Goal: Check status: Check status

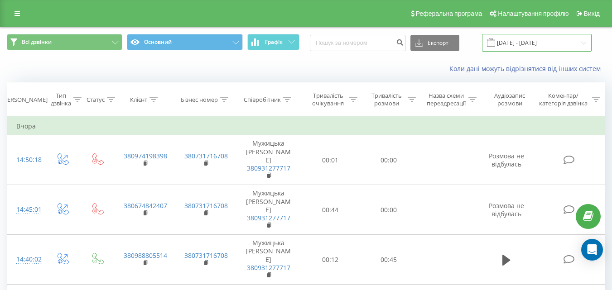
click at [513, 48] on input "[DATE] - [DATE]" at bounding box center [537, 43] width 110 height 18
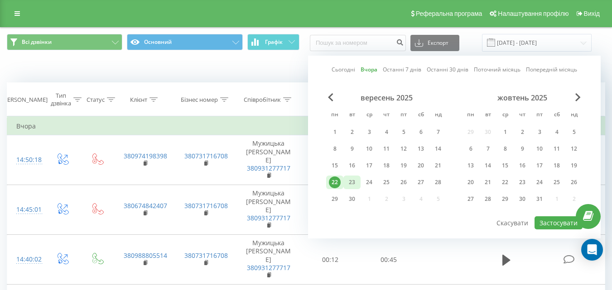
click at [351, 185] on div "23" at bounding box center [352, 183] width 12 height 12
click at [549, 223] on button "Застосувати" at bounding box center [558, 222] width 48 height 13
type input "[DATE] - [DATE]"
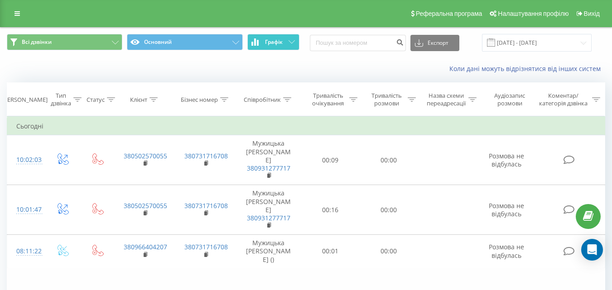
click at [279, 46] on button "Графік" at bounding box center [273, 42] width 52 height 16
